Goal: Check status

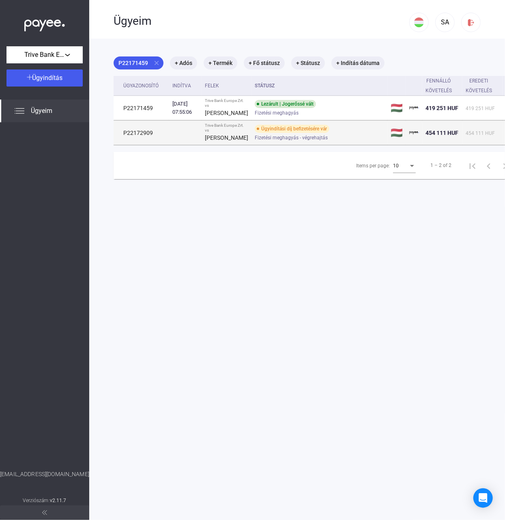
drag, startPoint x: 158, startPoint y: 147, endPoint x: 117, endPoint y: 146, distance: 41.0
click at [117, 145] on td "P22172909" at bounding box center [142, 133] width 56 height 24
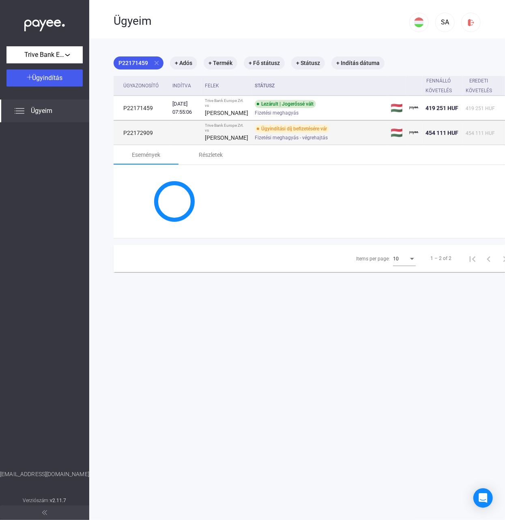
copy td "P22172909"
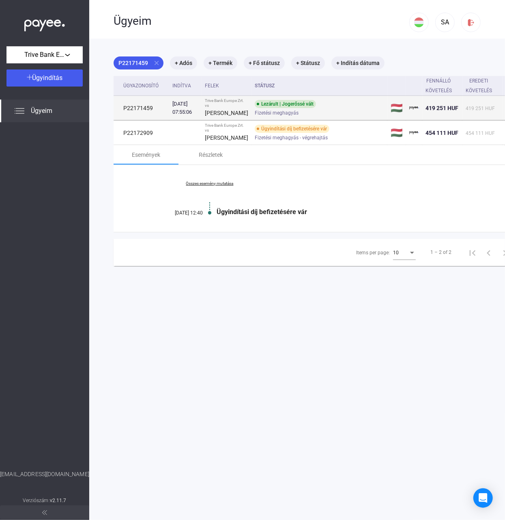
click at [138, 119] on td "P22171459" at bounding box center [142, 108] width 56 height 24
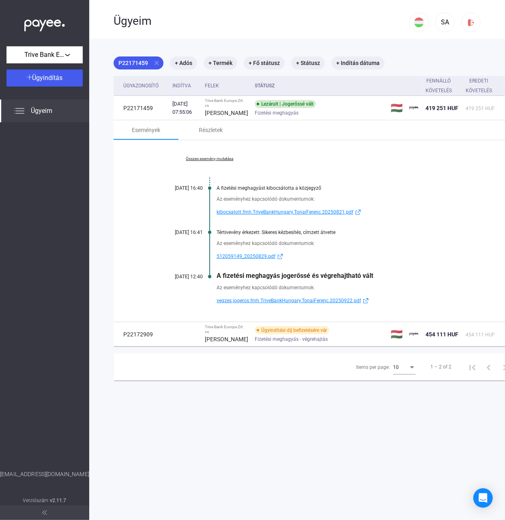
click at [140, 224] on div "Összes esemény mutatása [DATE] 16:40 A fizetési meghagyást kibocsátotta a közje…" at bounding box center [323, 230] width 419 height 181
